Goal: Information Seeking & Learning: Check status

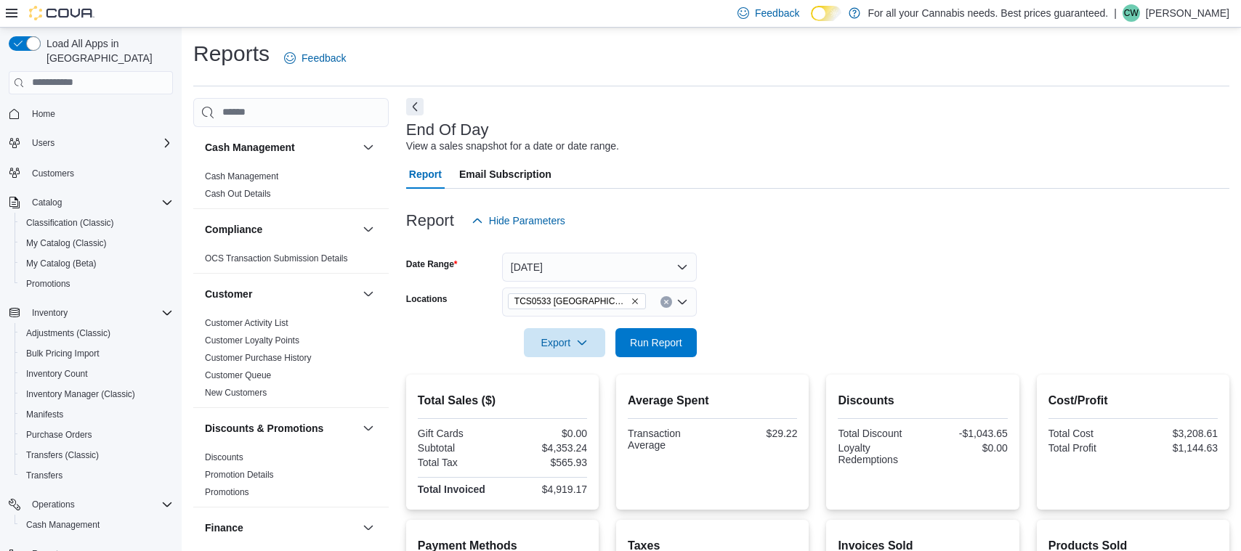
scroll to position [77, 0]
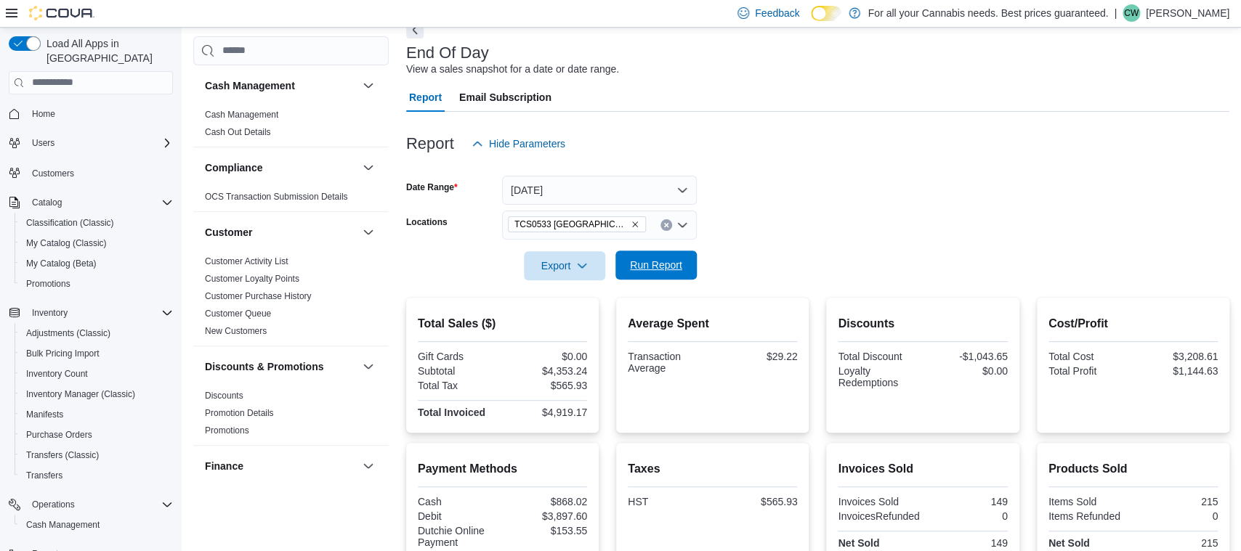
click at [660, 262] on span "Run Report" at bounding box center [656, 265] width 52 height 15
click at [676, 275] on span "Run Report" at bounding box center [656, 265] width 64 height 29
click at [651, 254] on span "Run Report" at bounding box center [656, 265] width 64 height 29
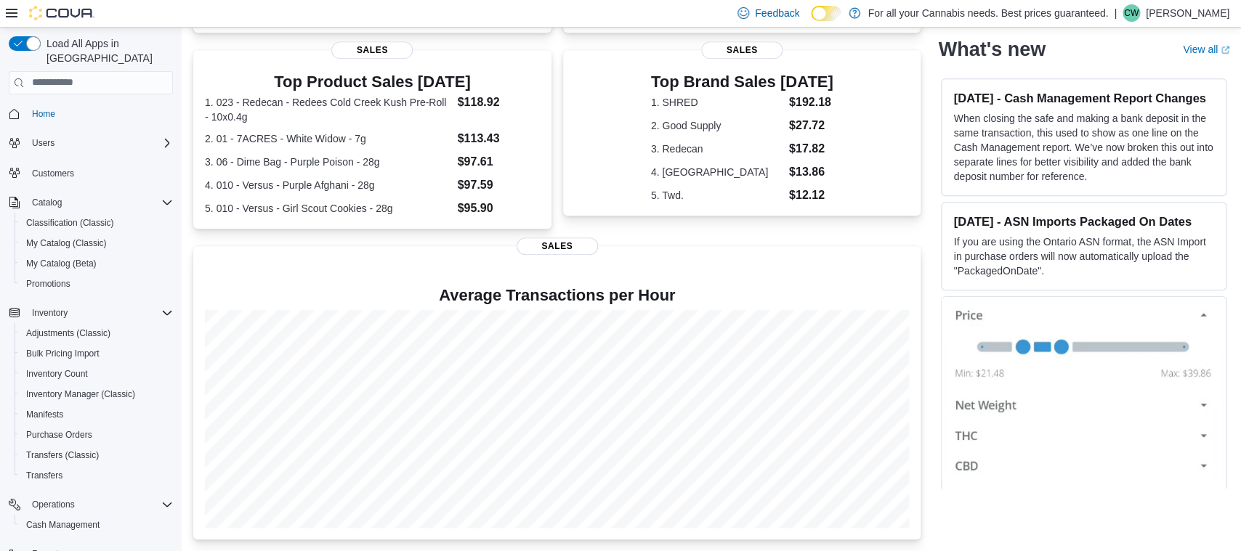
scroll to position [171, 0]
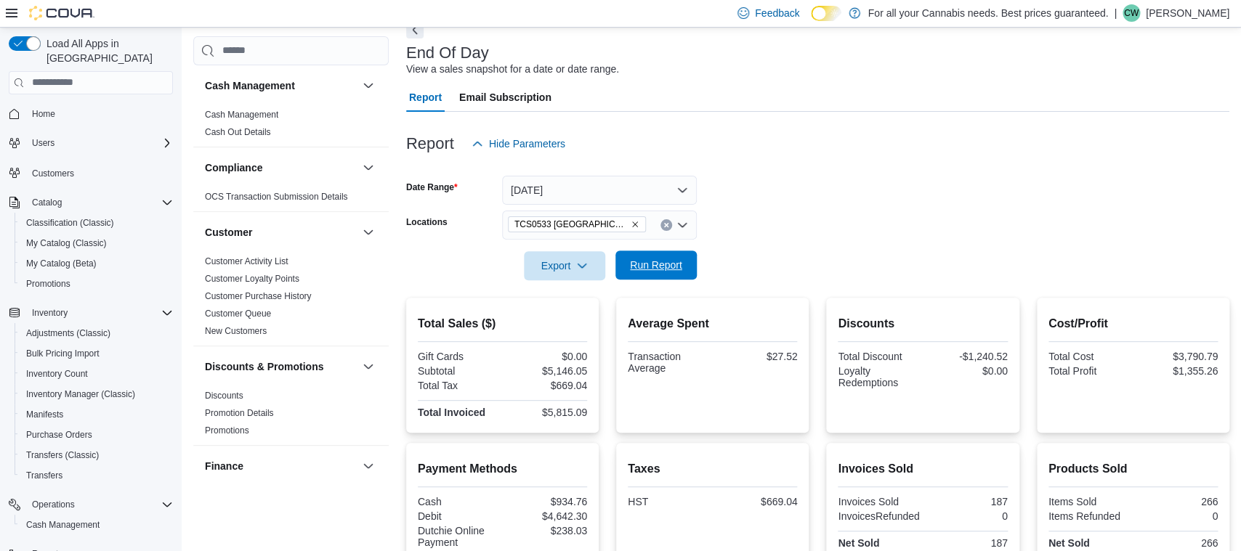
scroll to position [77, 0]
click at [694, 269] on button "Run Report" at bounding box center [655, 265] width 81 height 29
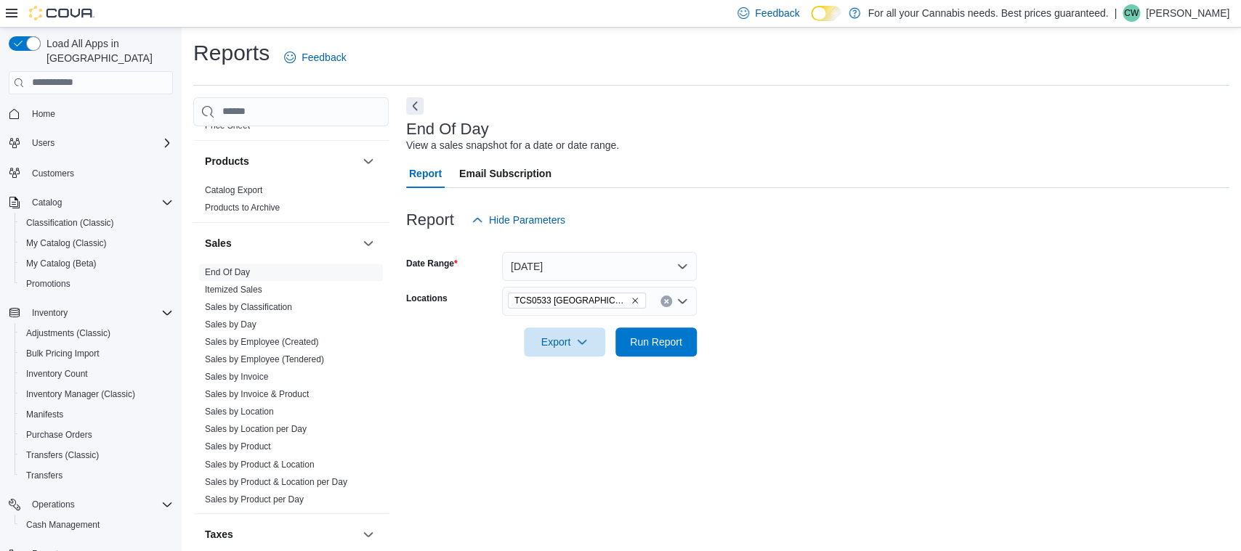
scroll to position [981, 0]
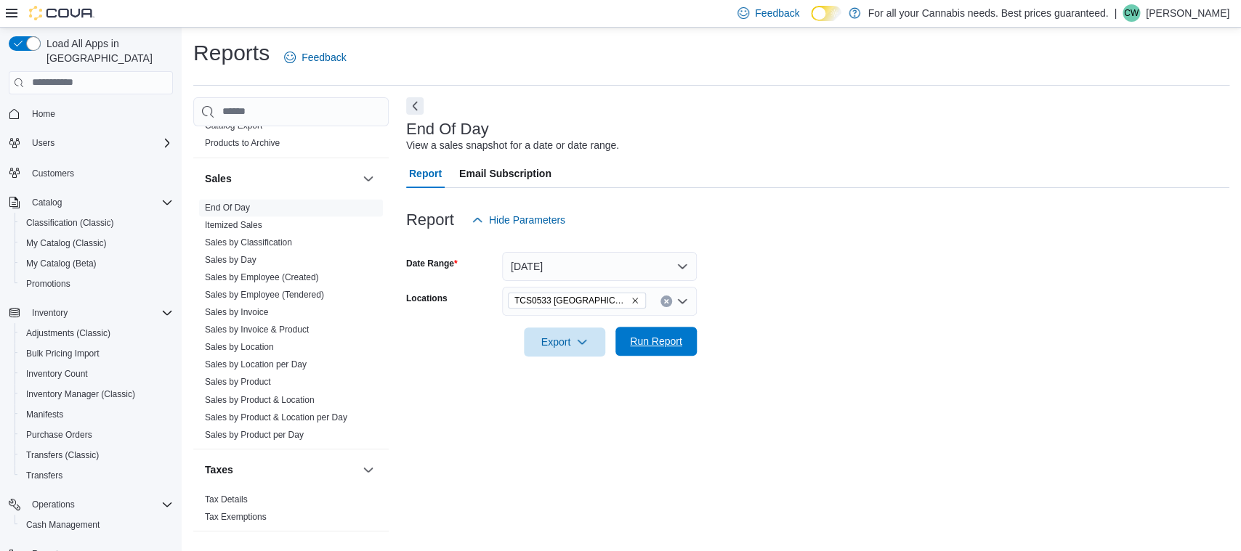
click at [667, 340] on span "Run Report" at bounding box center [656, 341] width 52 height 15
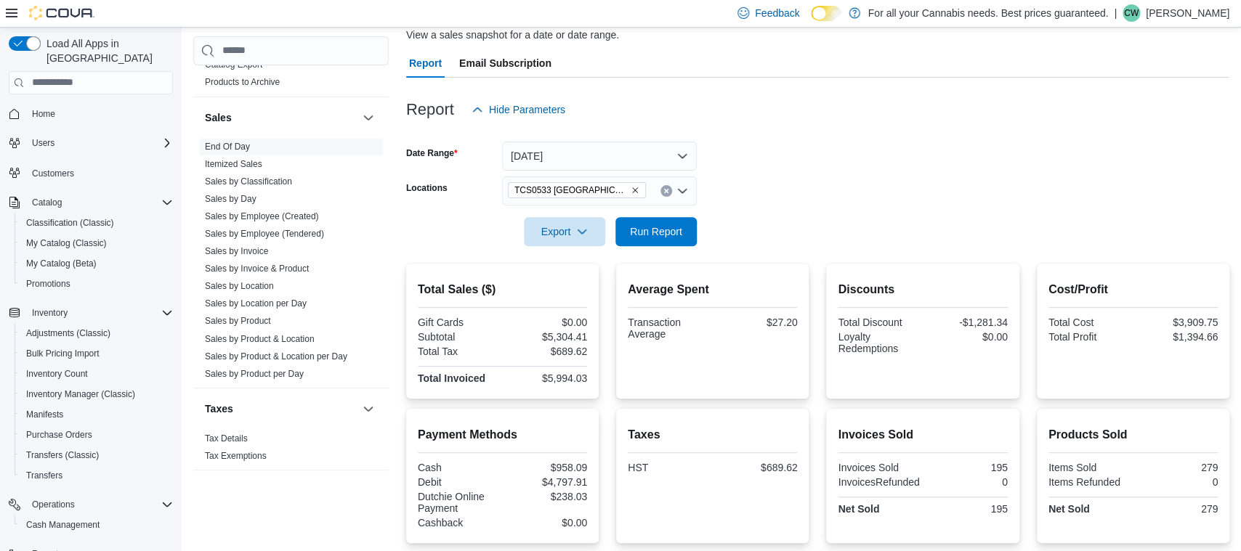
scroll to position [153, 0]
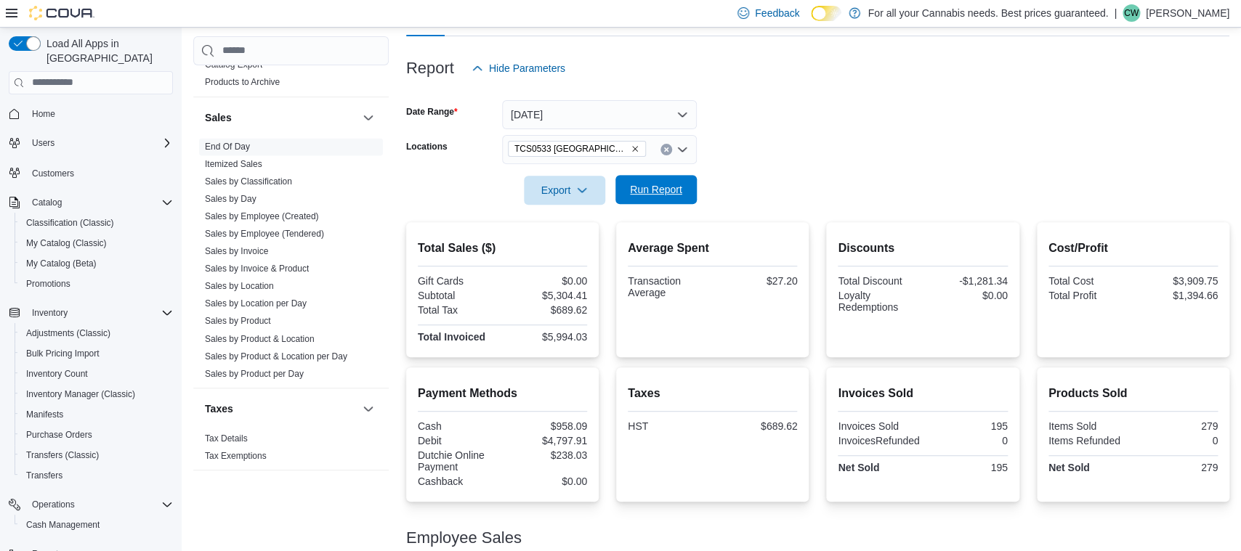
click at [639, 199] on span "Run Report" at bounding box center [656, 189] width 64 height 29
click at [40, 549] on span "Reports" at bounding box center [47, 555] width 31 height 12
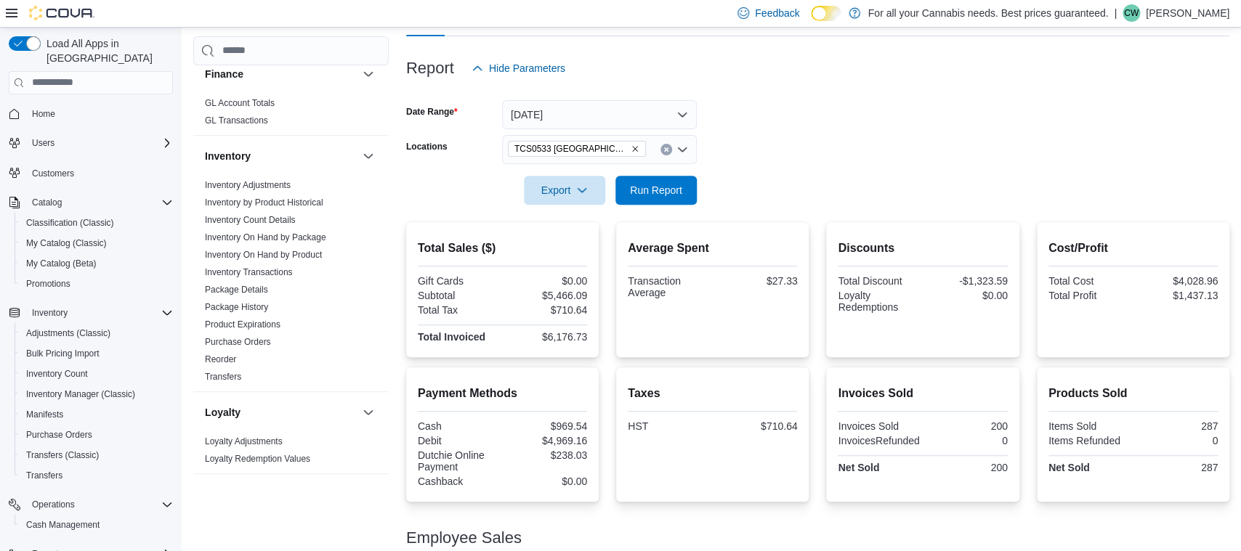
scroll to position [0, 0]
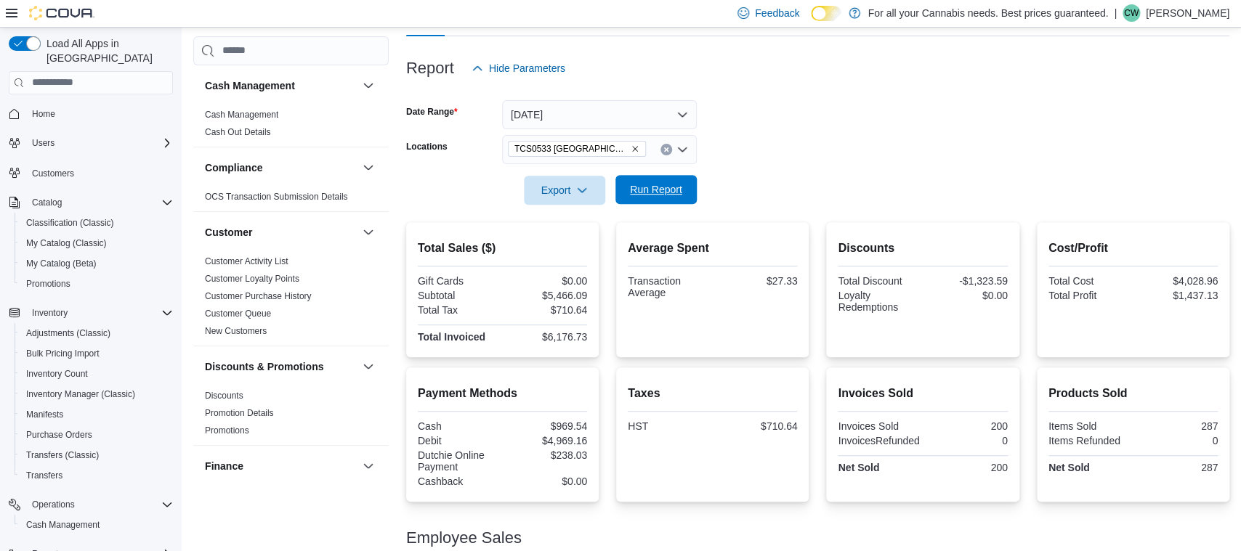
click at [644, 195] on span "Run Report" at bounding box center [656, 189] width 52 height 15
click at [660, 185] on span "Run Report" at bounding box center [656, 189] width 52 height 15
drag, startPoint x: 541, startPoint y: 333, endPoint x: 610, endPoint y: 333, distance: 69.0
click at [610, 333] on div "Total Sales ($) Gift Cards $0.00 Subtotal $5,466.09 Total Tax $710.64 Total Inv…" at bounding box center [817, 289] width 823 height 135
copy div "$6,176.73 Average Spent Transaction Average $27.33"
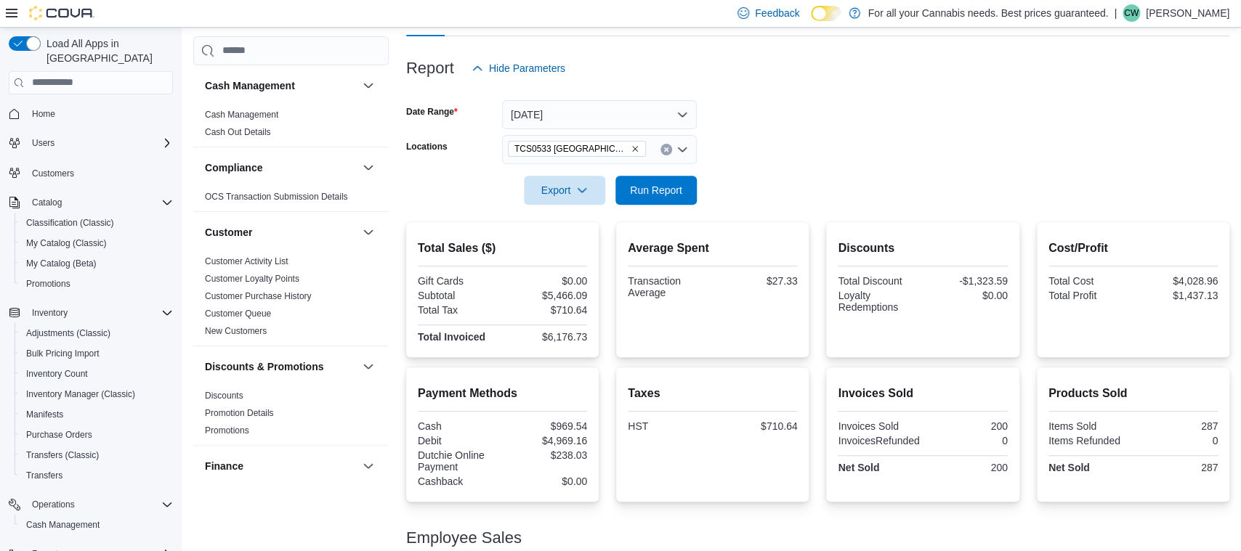
click at [501, 331] on div "Total Invoiced $6,176.73" at bounding box center [502, 337] width 169 height 12
click at [544, 337] on div "$6,176.73" at bounding box center [546, 337] width 82 height 12
click at [557, 335] on div "$6,176.73" at bounding box center [546, 337] width 82 height 12
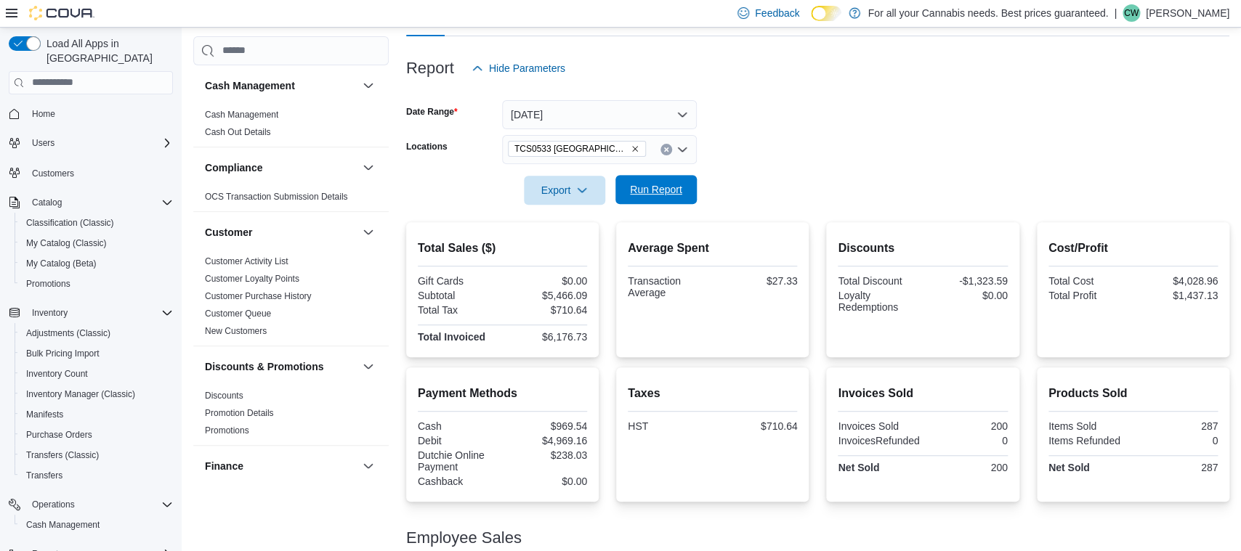
click at [662, 195] on span "Run Report" at bounding box center [656, 189] width 52 height 15
drag, startPoint x: 535, startPoint y: 337, endPoint x: 596, endPoint y: 334, distance: 61.1
click at [596, 334] on div "Total Sales ($) Gift Cards $0.00 Subtotal $5,472.31 Total Tax $711.45 Total Inv…" at bounding box center [502, 289] width 193 height 135
copy div "$6,183.76"
click at [742, 86] on div at bounding box center [817, 91] width 823 height 17
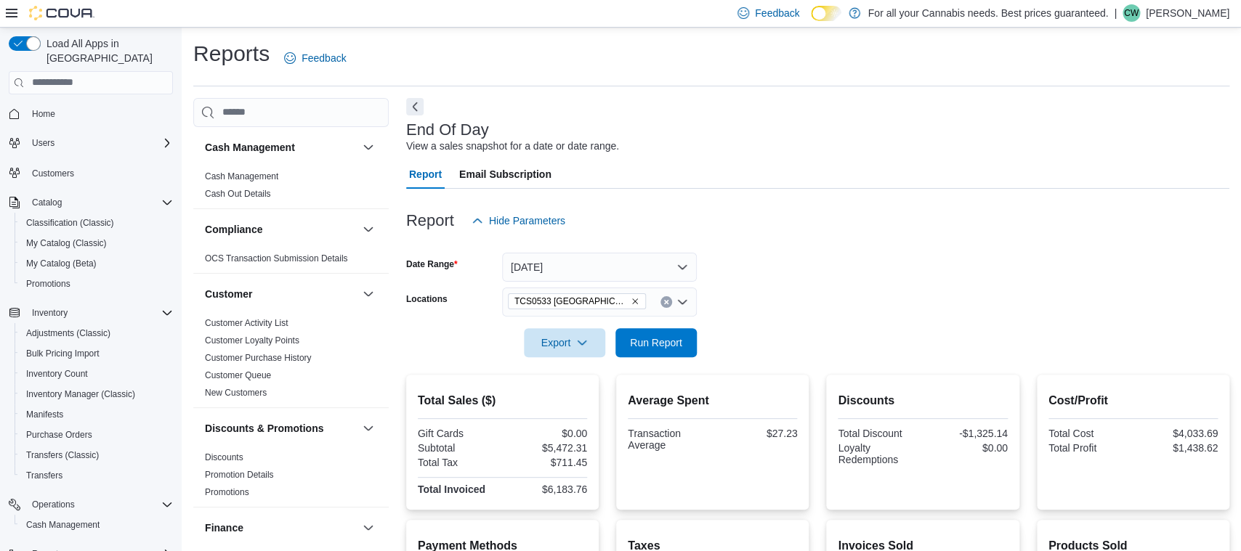
click at [1225, 17] on p "[PERSON_NAME]" at bounding box center [1188, 12] width 84 height 17
click at [1183, 17] on p "[PERSON_NAME]" at bounding box center [1188, 12] width 84 height 17
click at [1159, 139] on button "Sign Out" at bounding box center [1157, 138] width 134 height 23
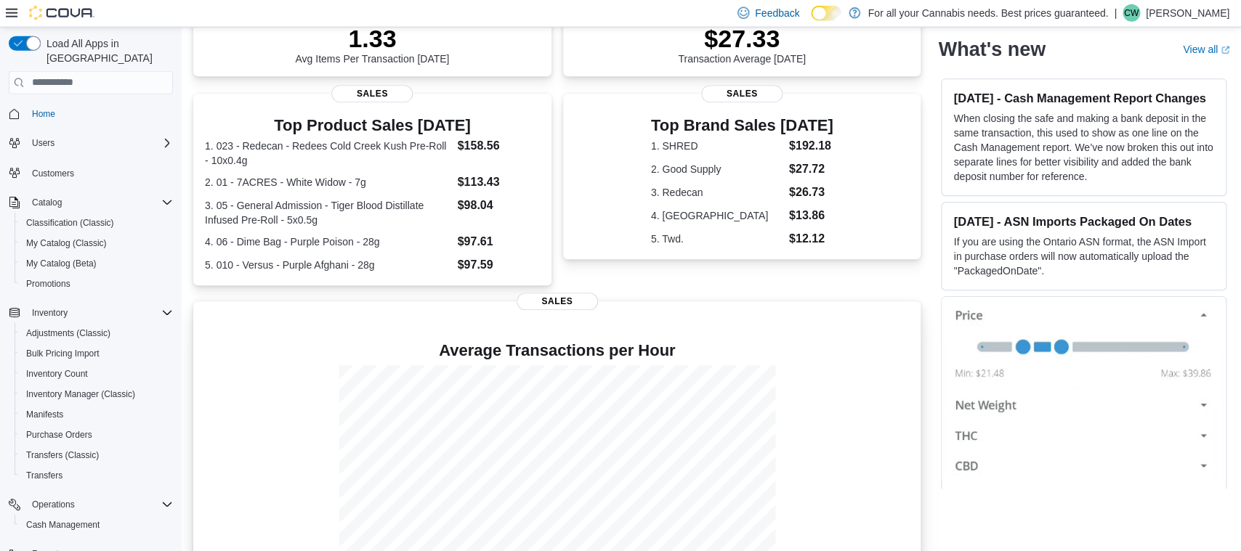
scroll to position [294, 0]
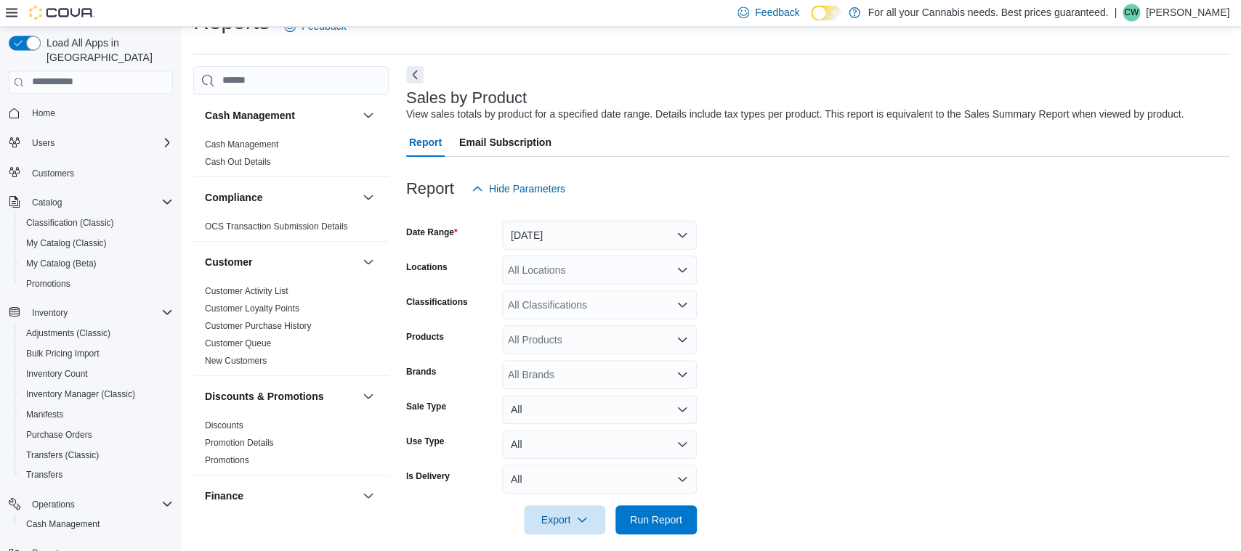
scroll to position [33, 0]
click at [562, 233] on button "Yesterday" at bounding box center [599, 233] width 195 height 29
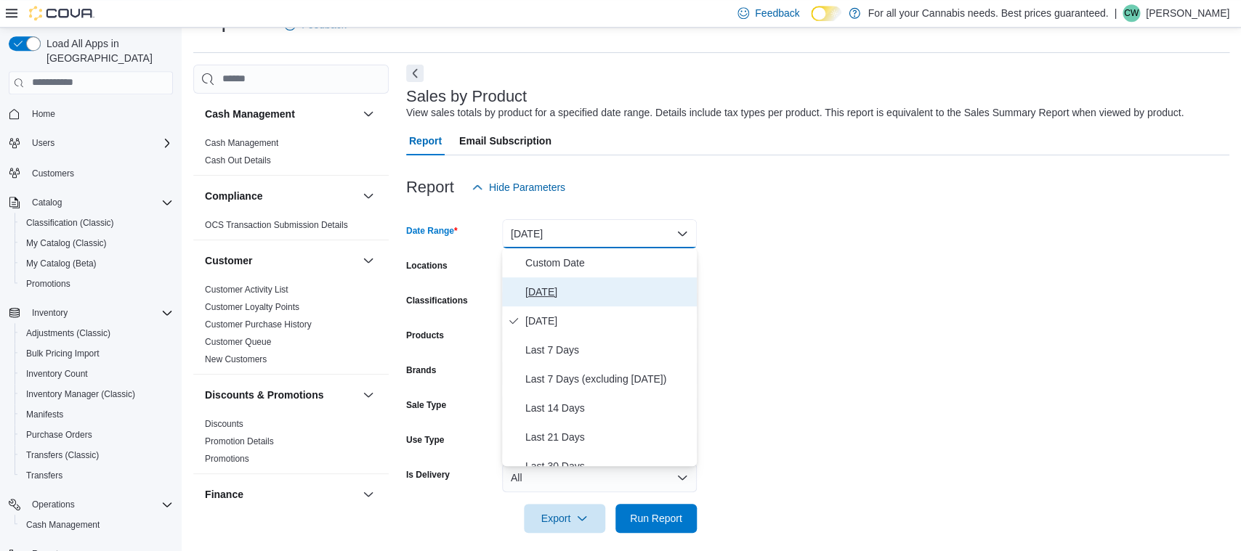
click at [552, 288] on span "Today" at bounding box center [608, 291] width 166 height 17
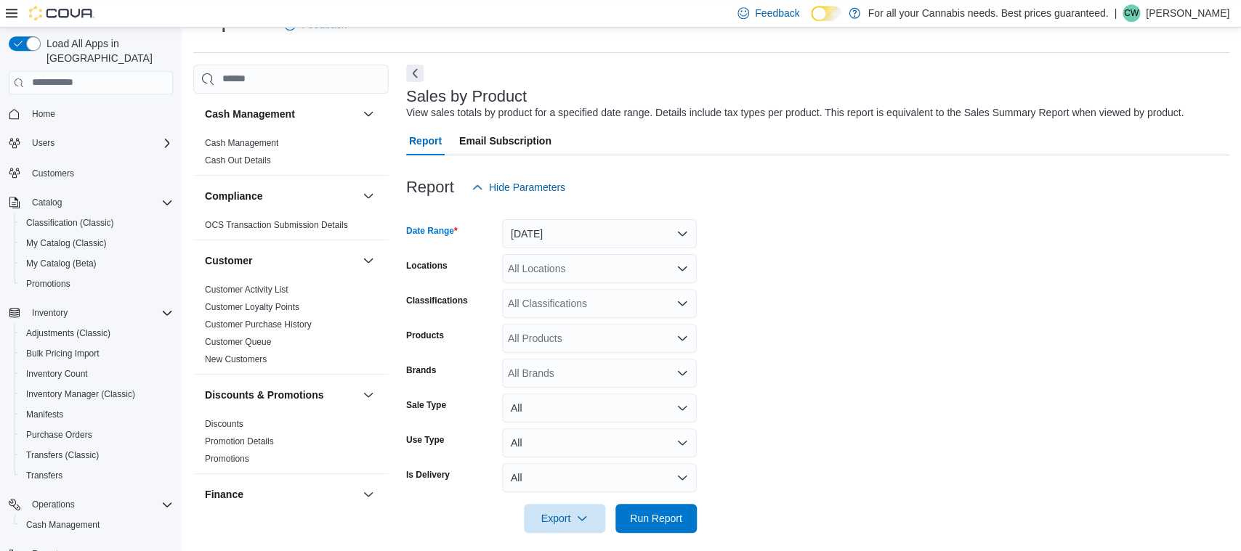
click at [547, 268] on div "All Locations" at bounding box center [599, 268] width 195 height 29
type input "***"
click at [591, 298] on span "TCS0533 [GEOGRAPHIC_DATA]" at bounding box center [617, 293] width 152 height 15
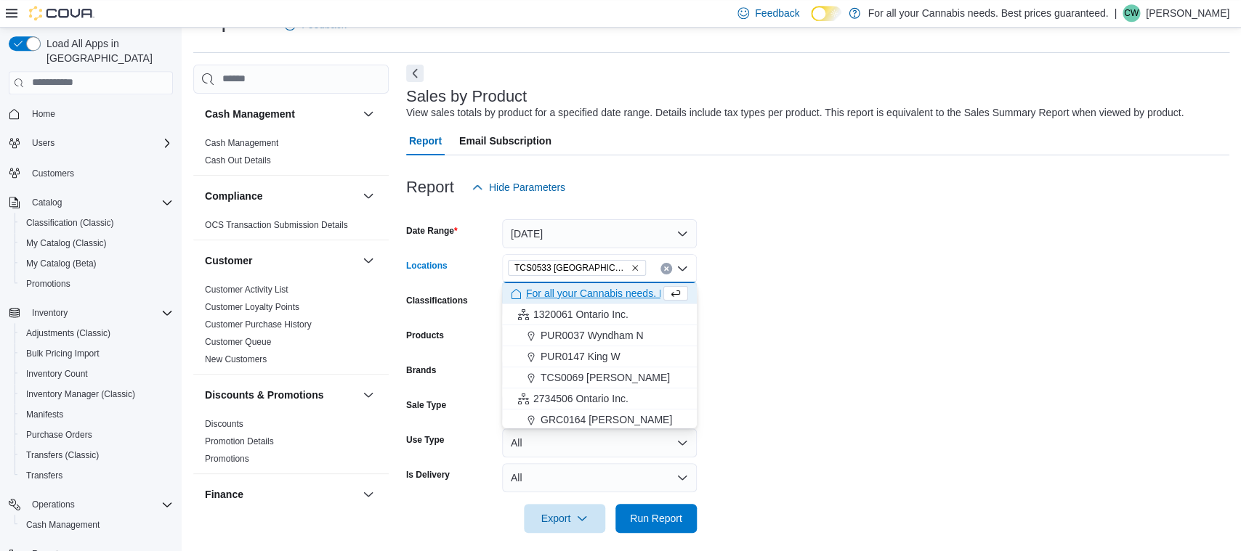
click at [763, 285] on form "Date Range Today Locations TCS0533 Richmond Combo box. Selected. TCS0533 Richmo…" at bounding box center [817, 367] width 823 height 331
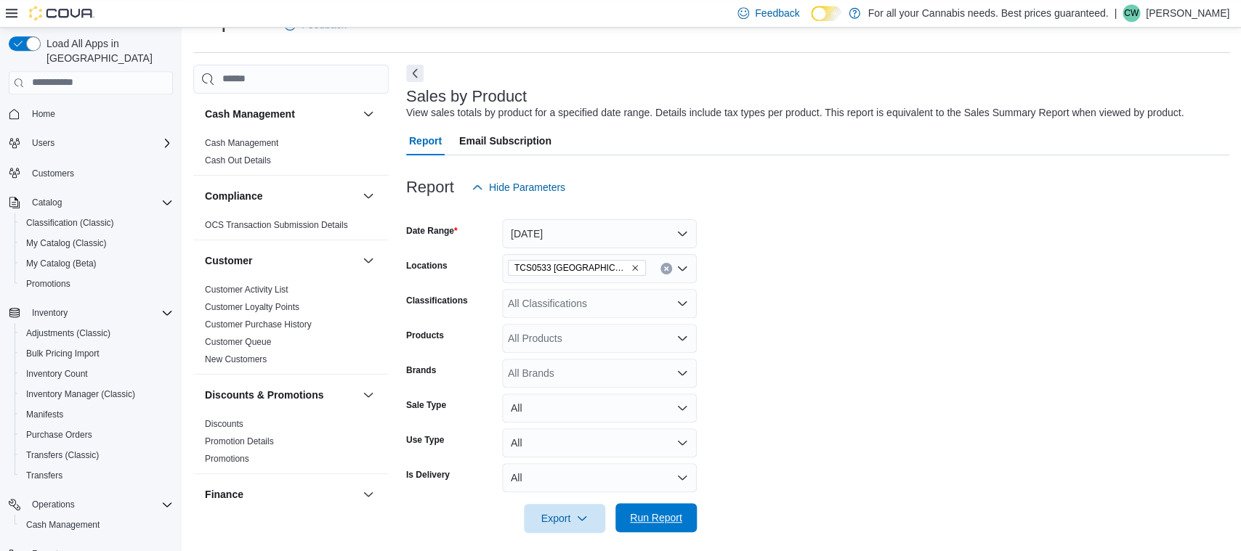
click at [679, 515] on span "Run Report" at bounding box center [656, 518] width 52 height 15
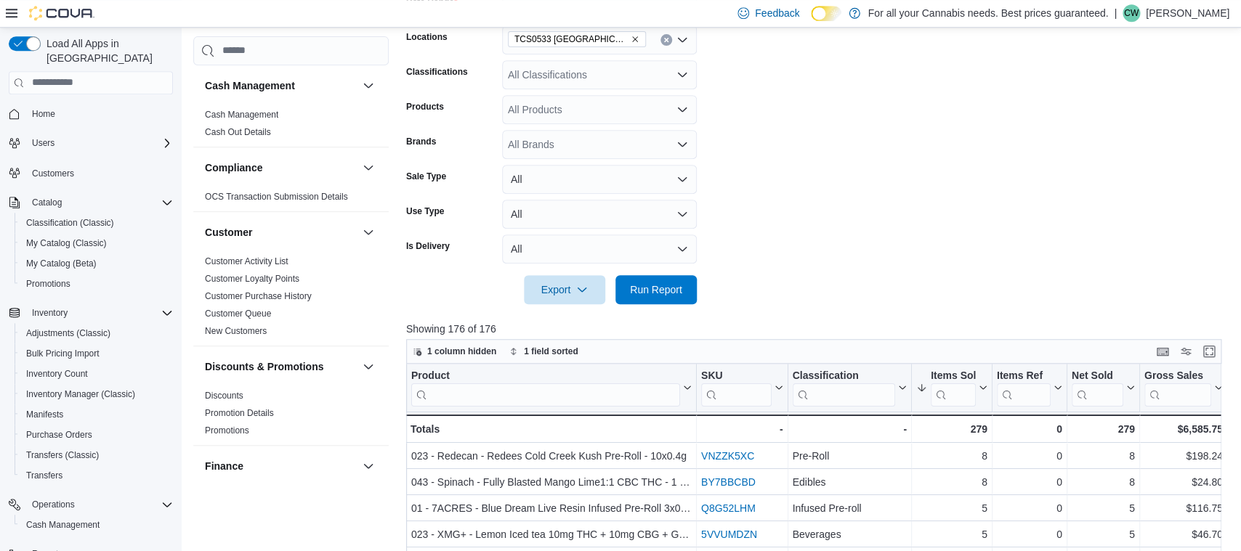
scroll to position [503, 0]
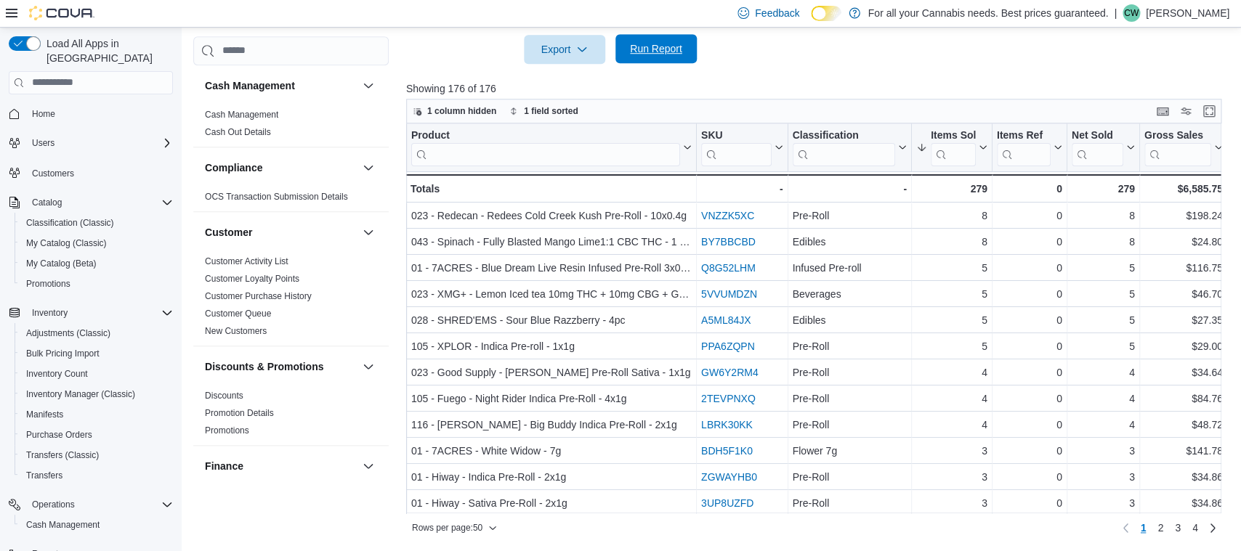
click at [628, 37] on span "Run Report" at bounding box center [656, 48] width 64 height 29
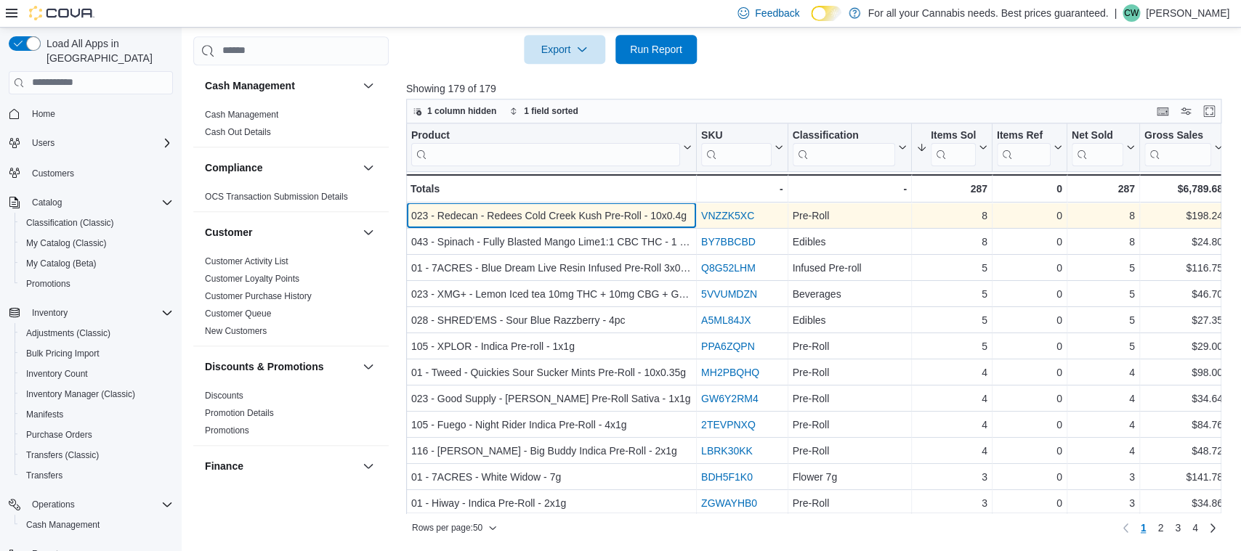
click at [530, 217] on div "023 - Redecan - Redees Cold Creek Kush Pre-Roll - 10x0.4g" at bounding box center [551, 215] width 280 height 17
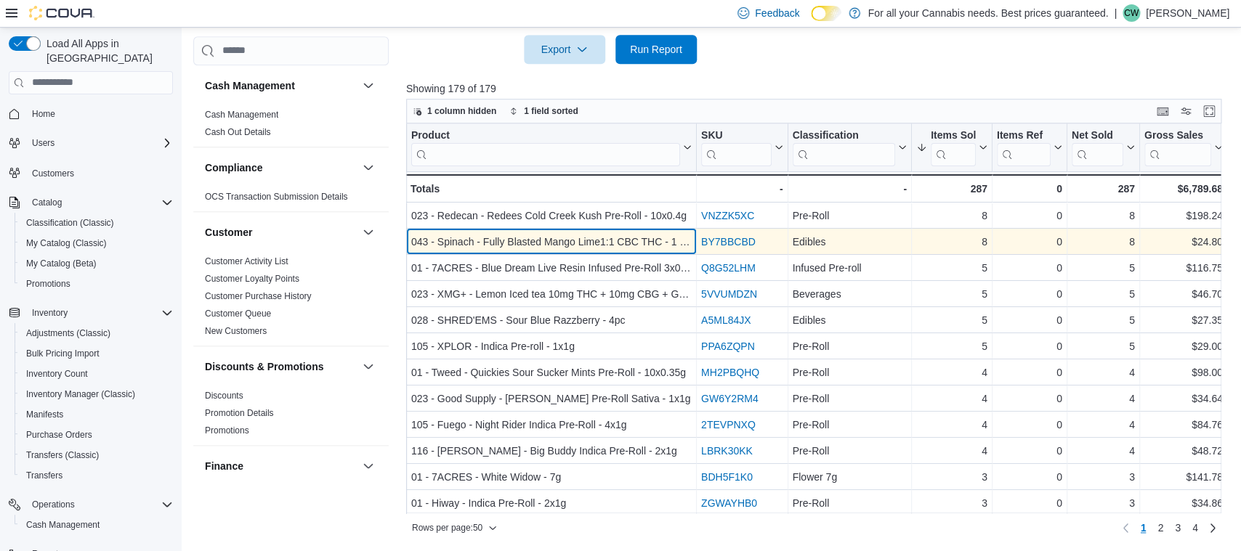
click at [494, 243] on div "043 - Spinach - Fully Blasted Mango Lime1:1 CBC THC - 1 Pack" at bounding box center [551, 241] width 280 height 17
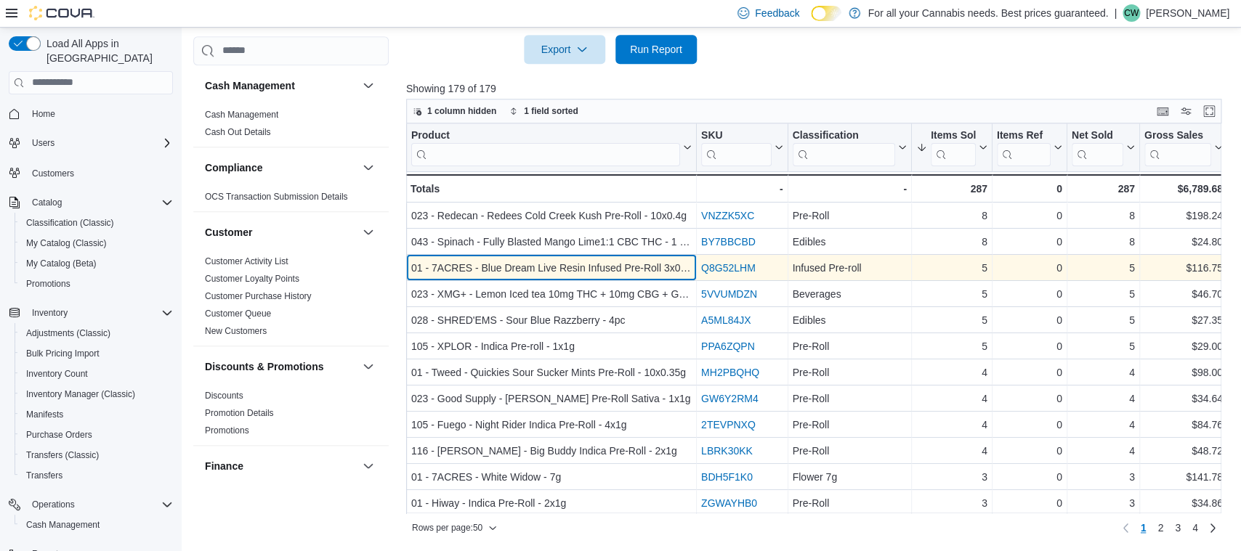
click at [493, 267] on div "01 - 7ACRES - Blue Dream Live Resin Infused Pre-Roll 3x0.5g" at bounding box center [551, 267] width 280 height 17
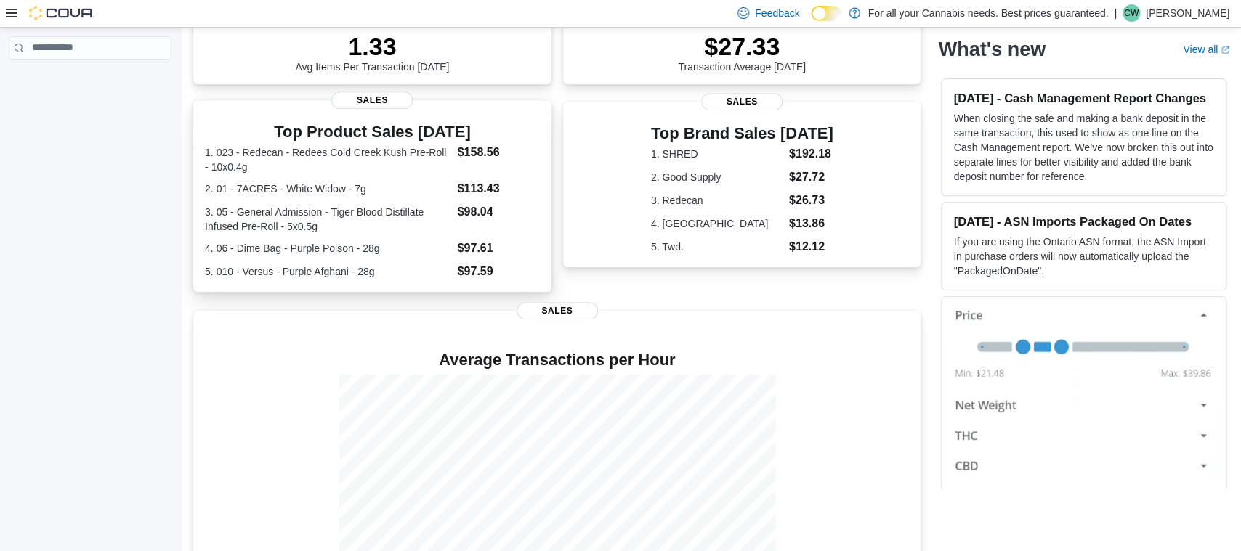
scroll to position [294, 0]
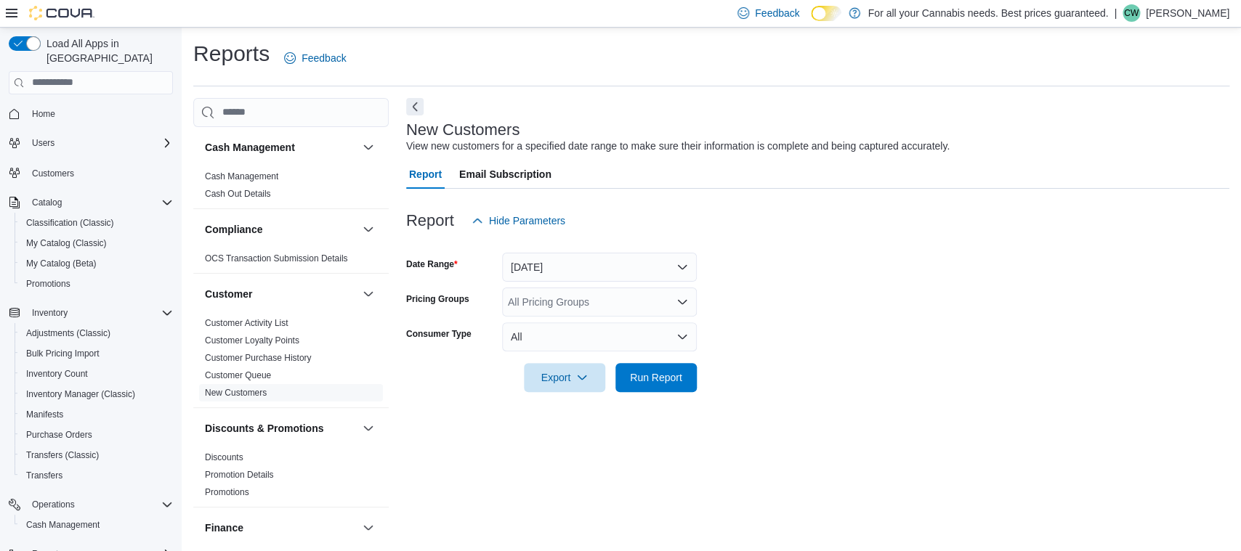
scroll to position [1, 0]
click at [549, 261] on button "[DATE]" at bounding box center [599, 266] width 195 height 29
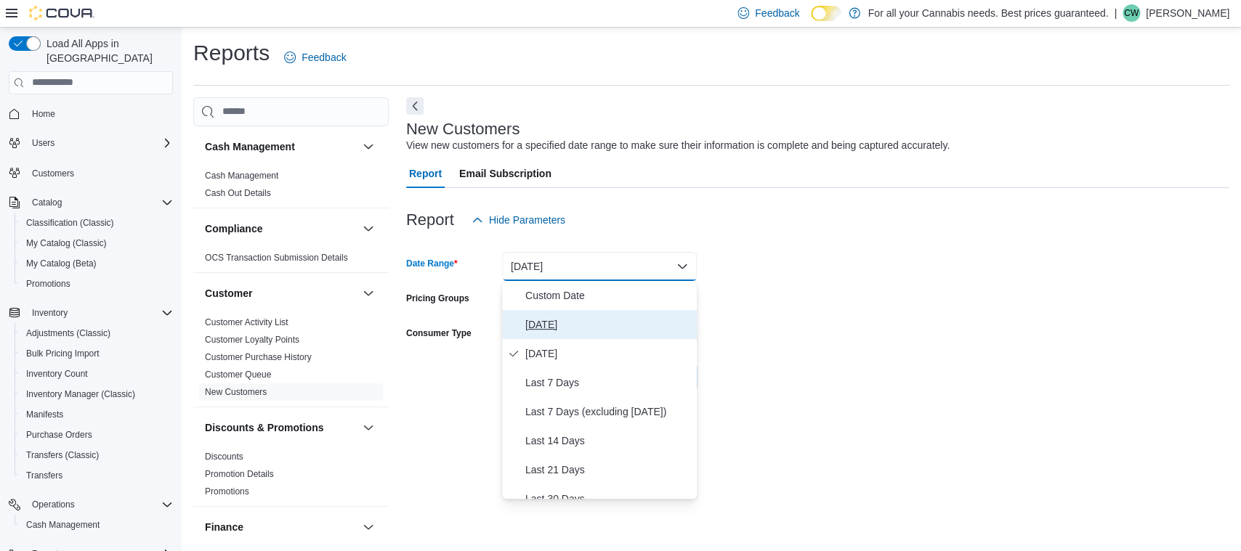
click at [533, 323] on span "[DATE]" at bounding box center [608, 324] width 166 height 17
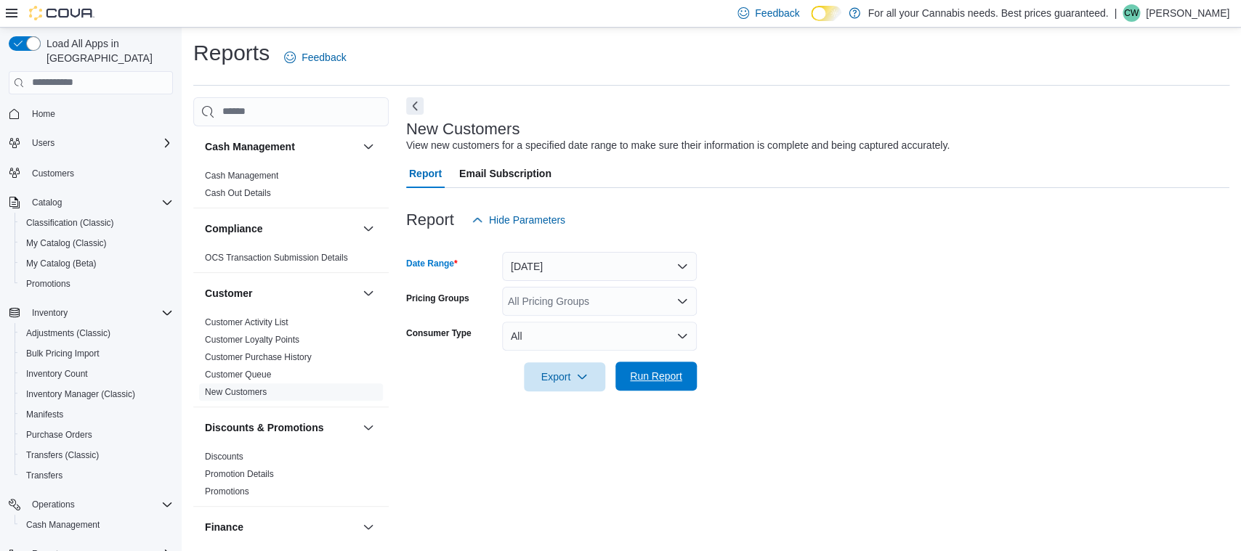
click at [642, 371] on span "Run Report" at bounding box center [656, 376] width 52 height 15
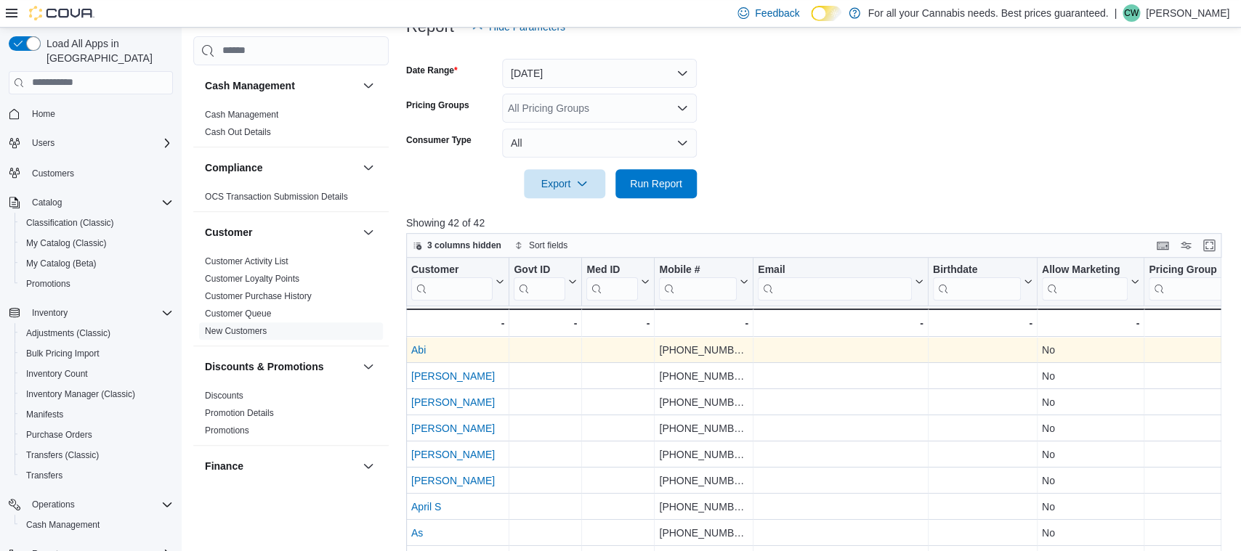
scroll to position [230, 0]
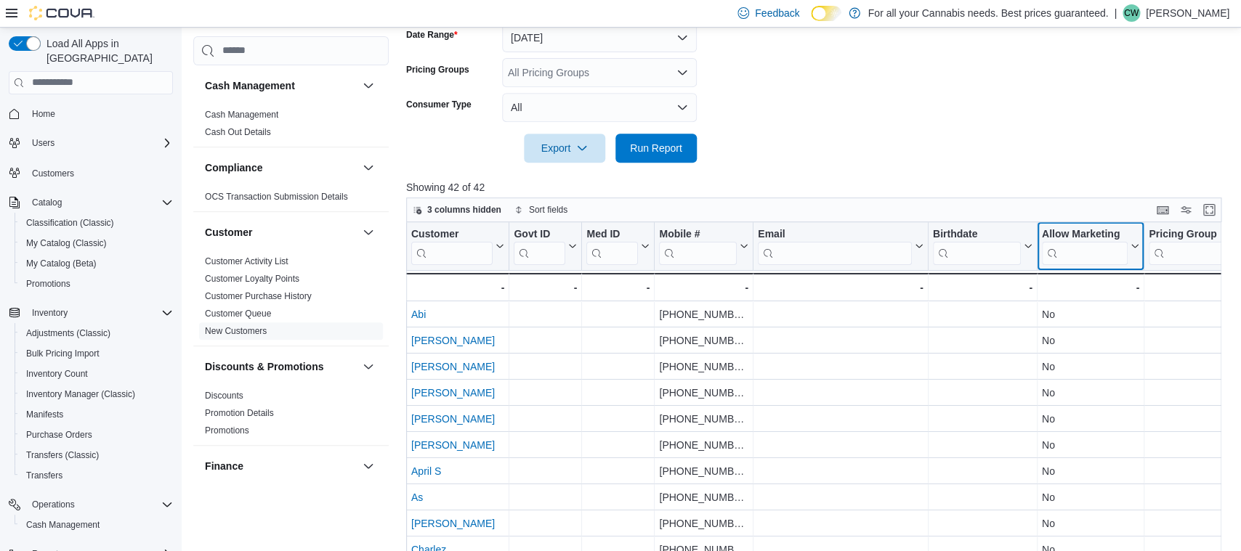
click at [1087, 255] on input "search" at bounding box center [1085, 253] width 86 height 23
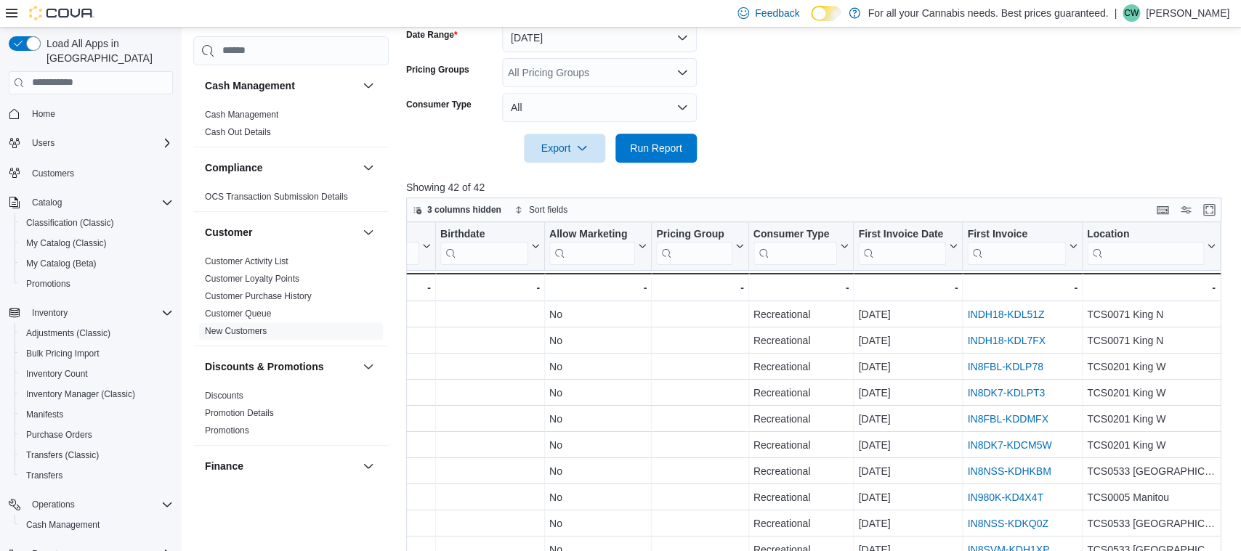
scroll to position [0, 735]
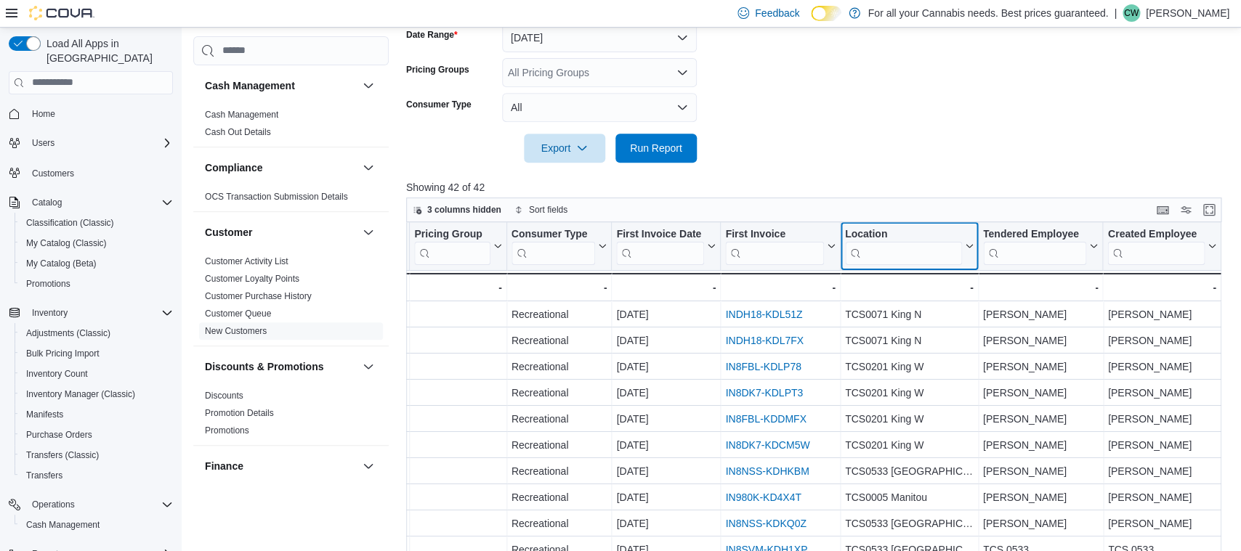
click at [908, 251] on input "search" at bounding box center [902, 253] width 117 height 23
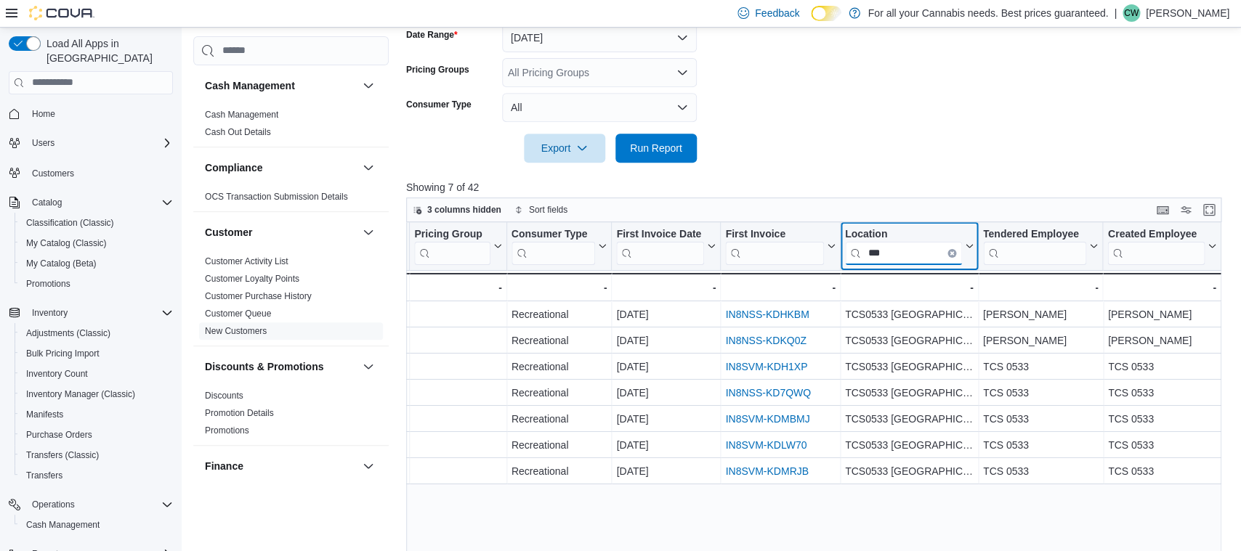
type input "***"
